Goal: Information Seeking & Learning: Learn about a topic

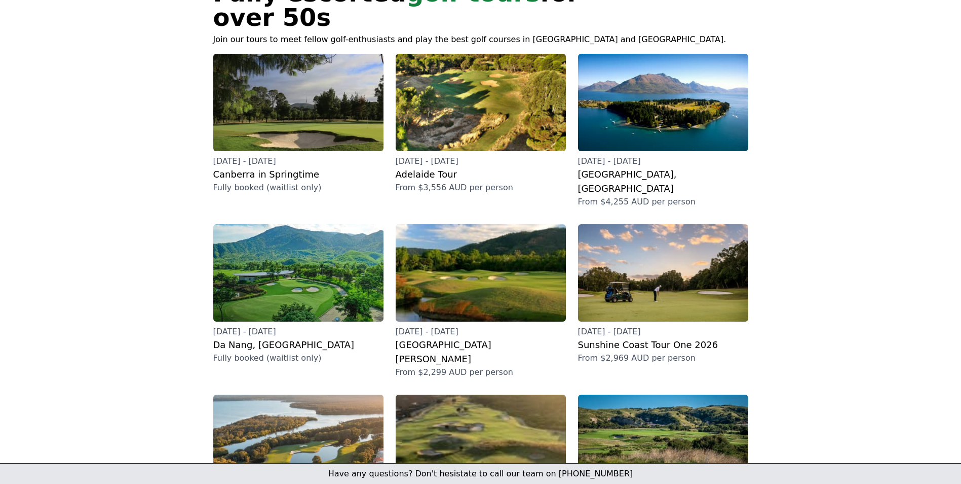
scroll to position [101, 0]
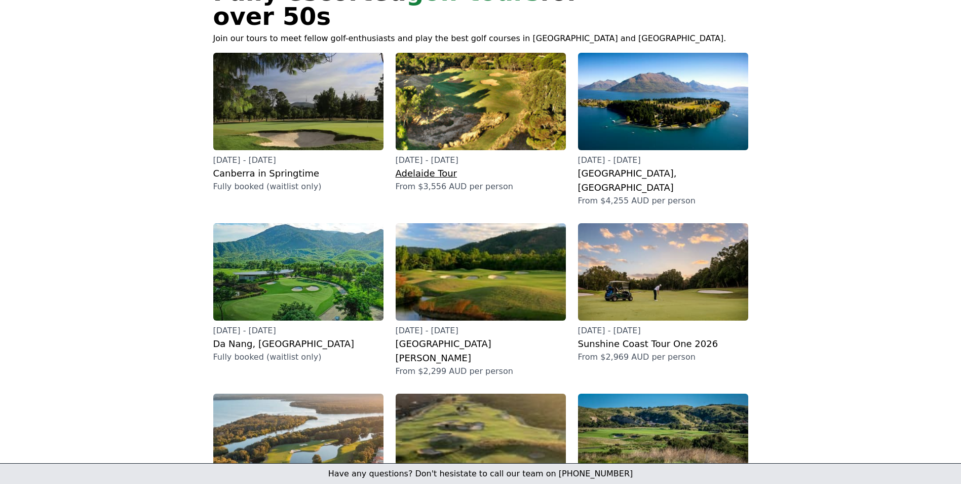
click at [438, 166] on h2 "Adelaide Tour" at bounding box center [481, 173] width 170 height 14
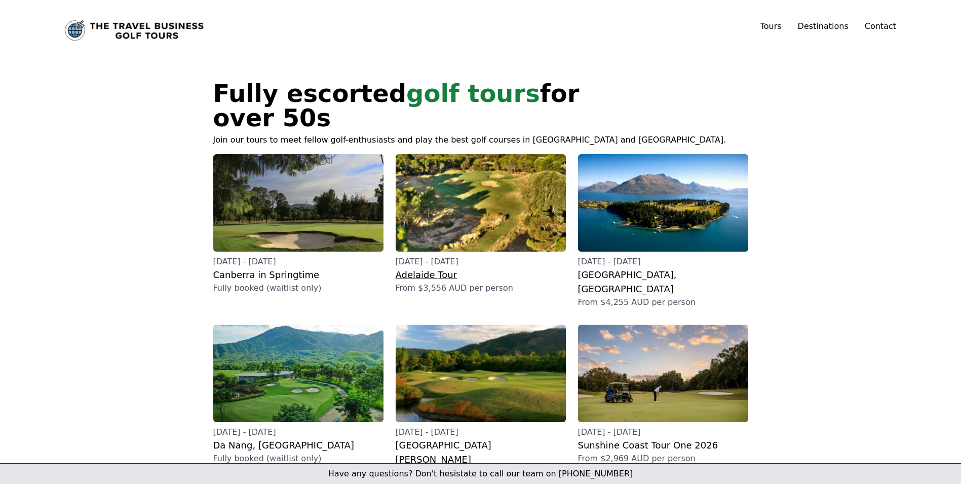
click at [434, 268] on h2 "Adelaide Tour" at bounding box center [481, 275] width 170 height 14
